Goal: Obtain resource: Download file/media

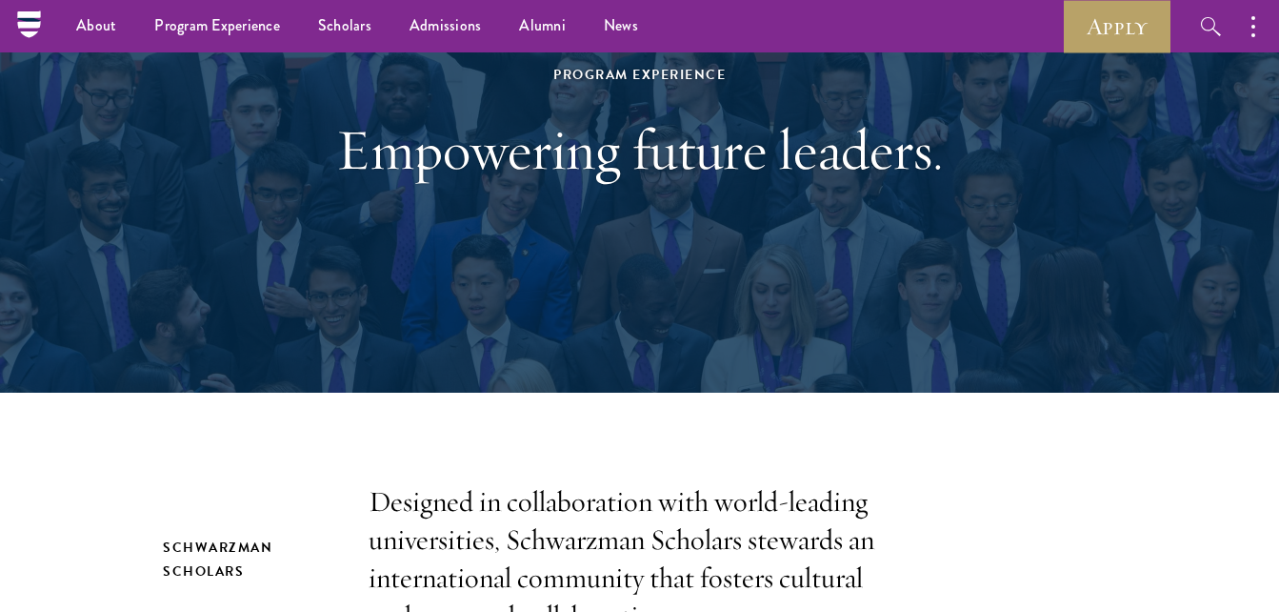
scroll to position [191, 0]
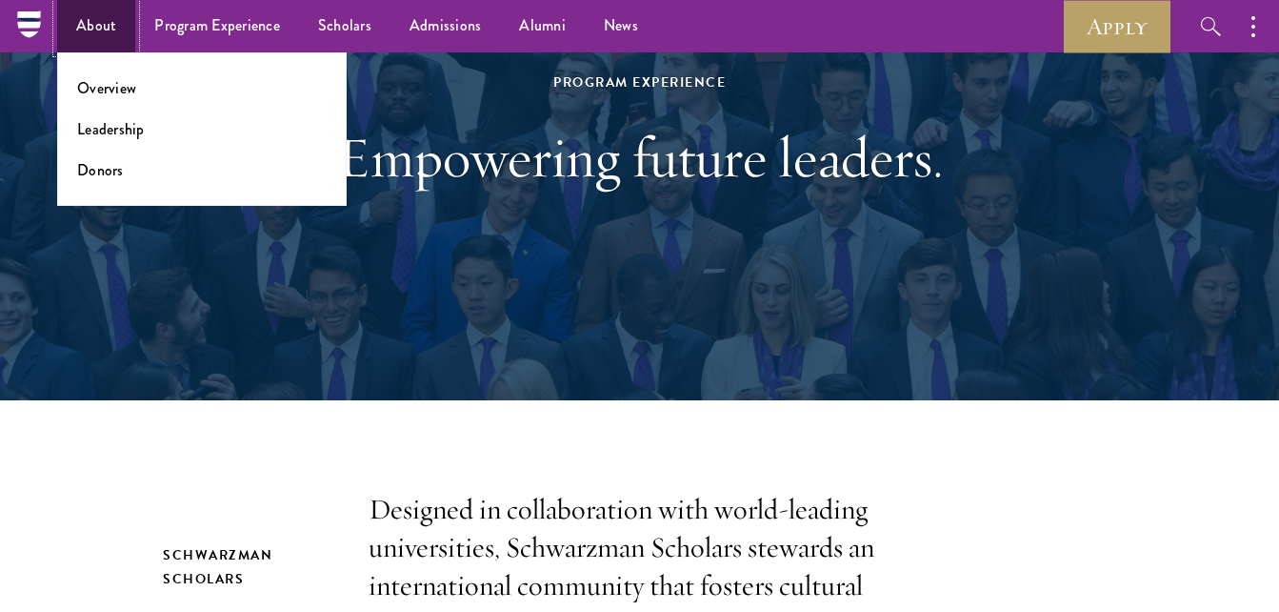
click at [84, 11] on link "About" at bounding box center [96, 26] width 78 height 52
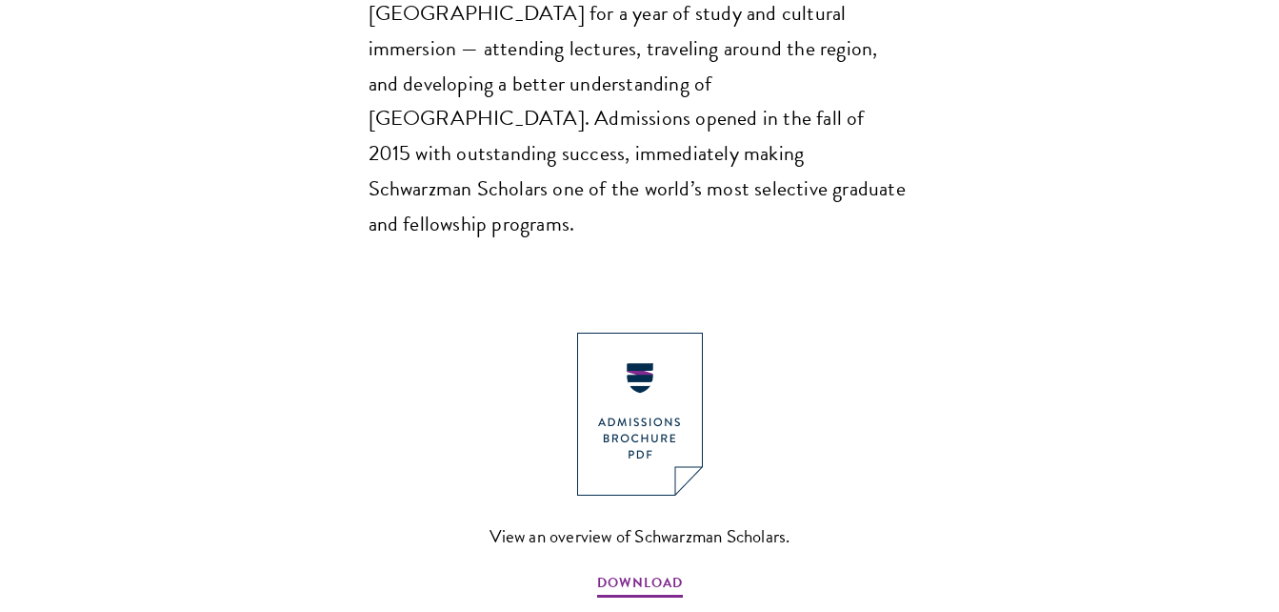
scroll to position [2001, 0]
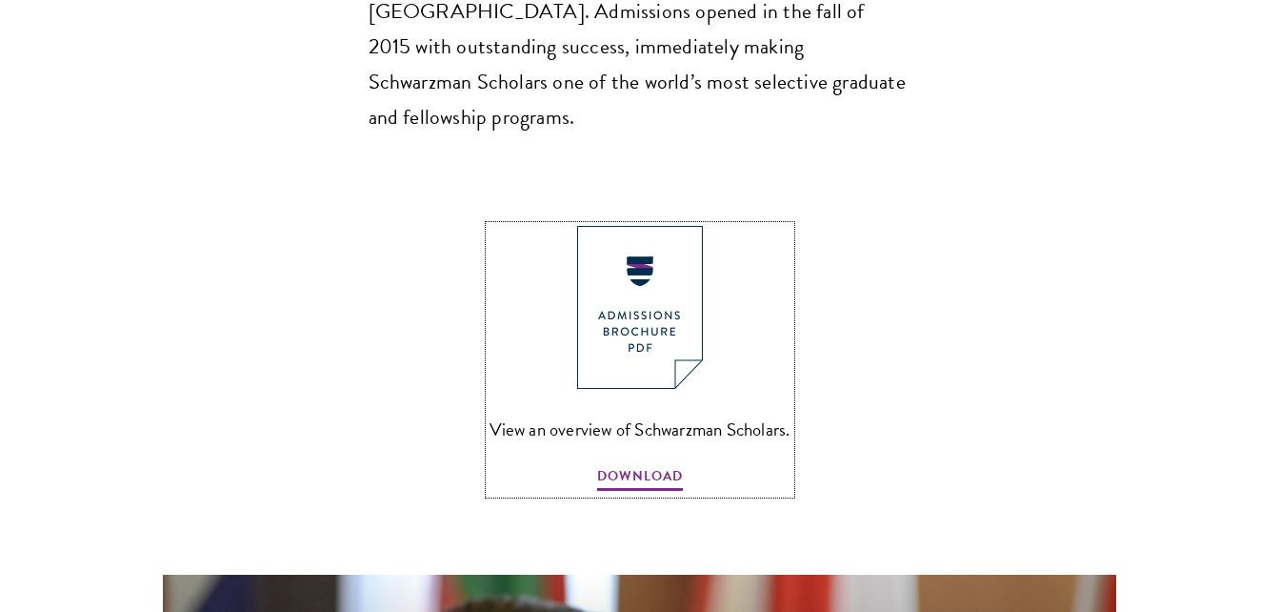
click at [689, 226] on img at bounding box center [640, 307] width 126 height 163
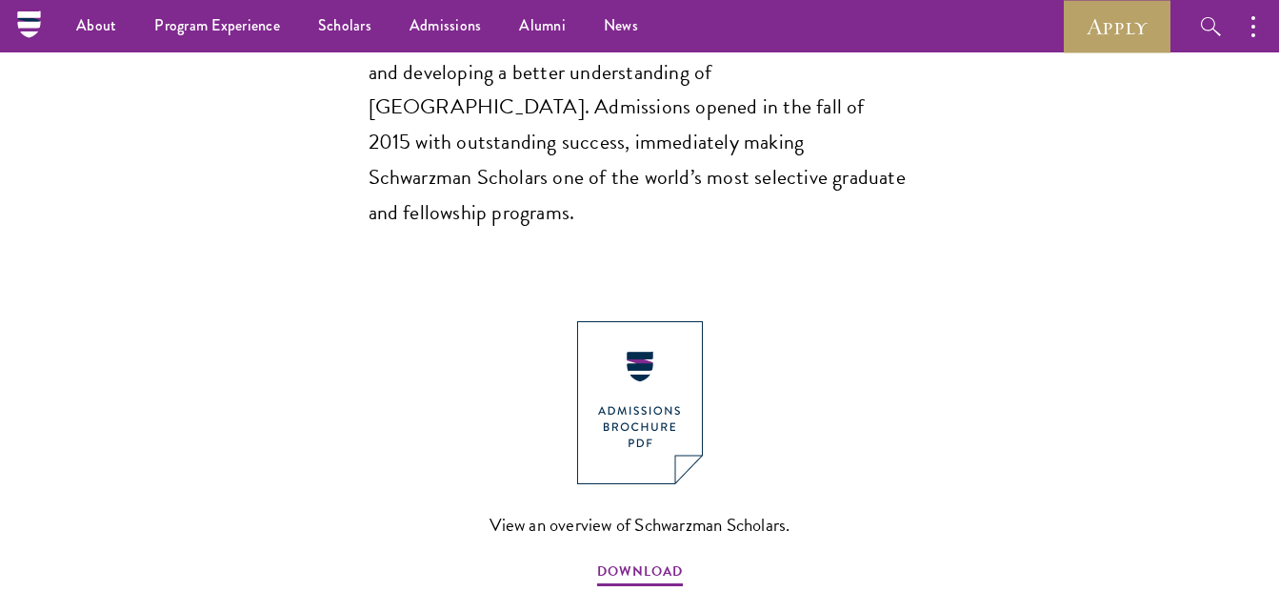
click at [307, 321] on div "View an overview of Schwarzman Scholars. DOWNLOAD" at bounding box center [639, 455] width 1089 height 268
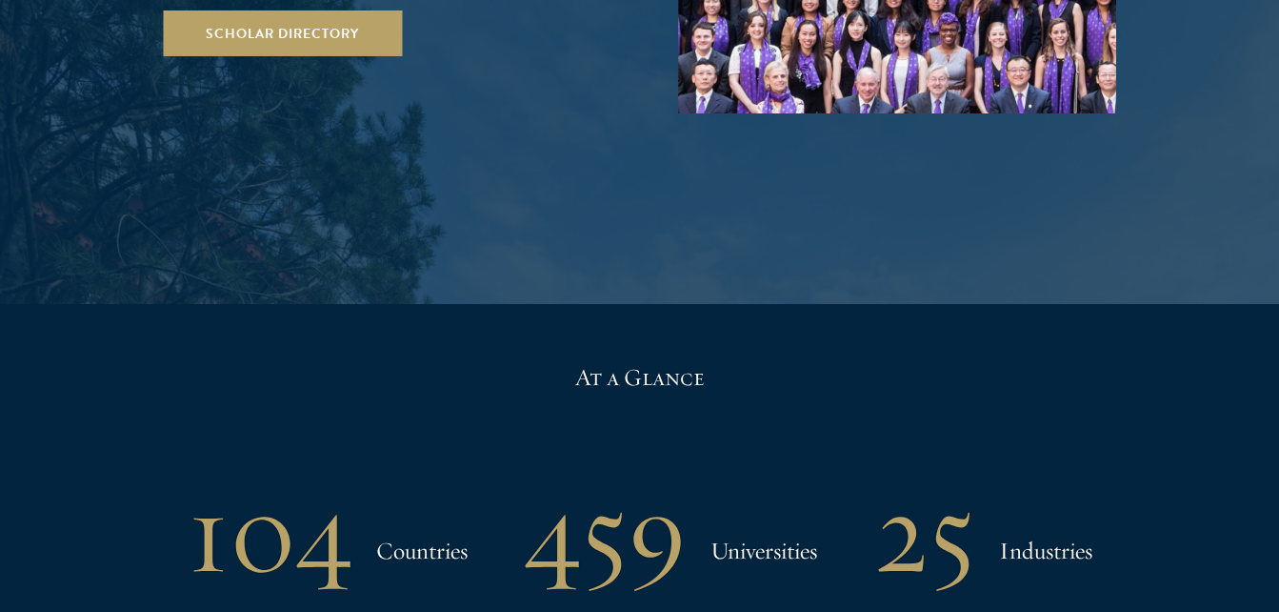
scroll to position [3906, 0]
